Goal: Find specific page/section: Find specific page/section

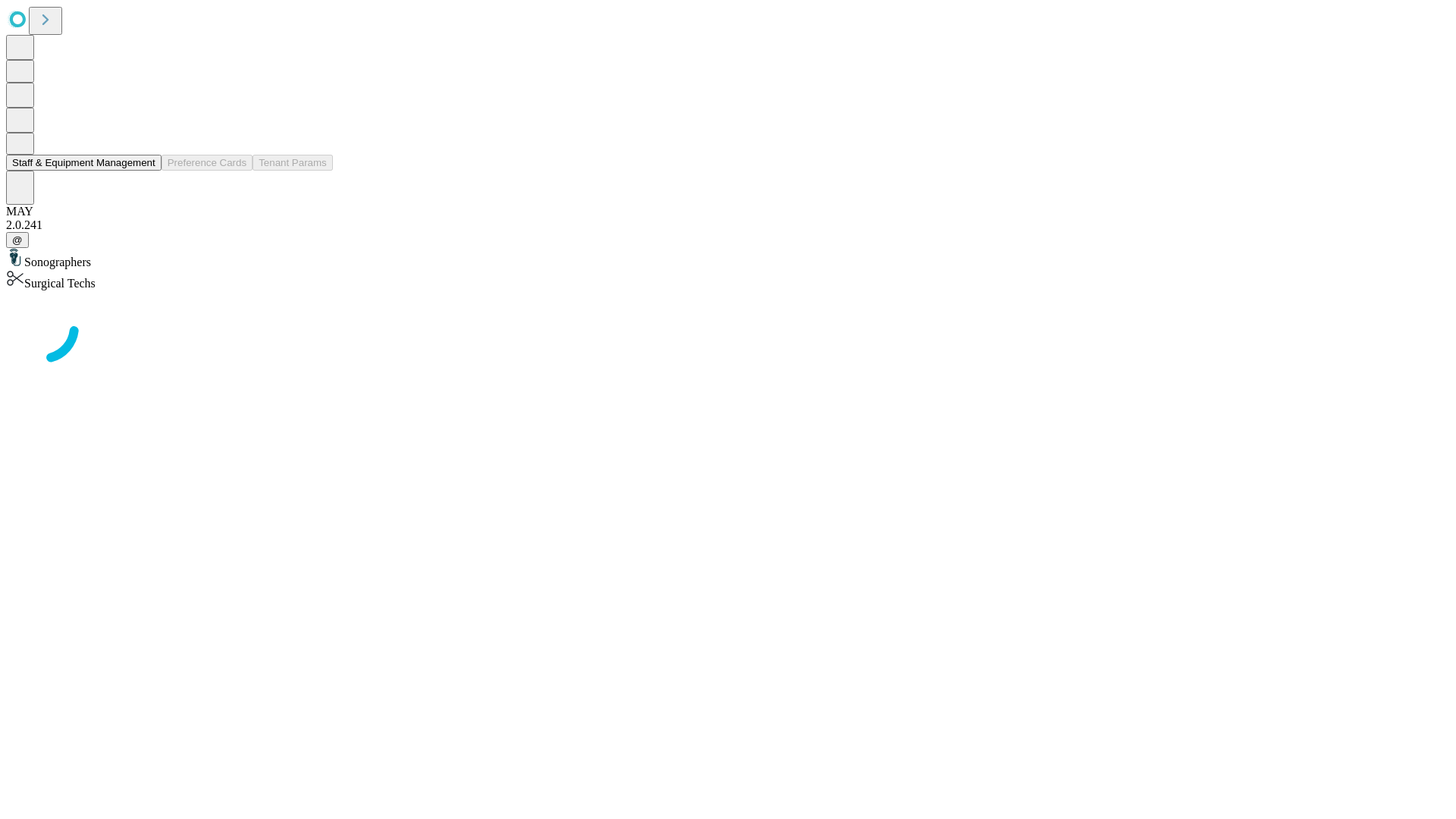
click at [144, 170] on button "Staff & Equipment Management" at bounding box center [84, 162] width 156 height 16
